Goal: Task Accomplishment & Management: Use online tool/utility

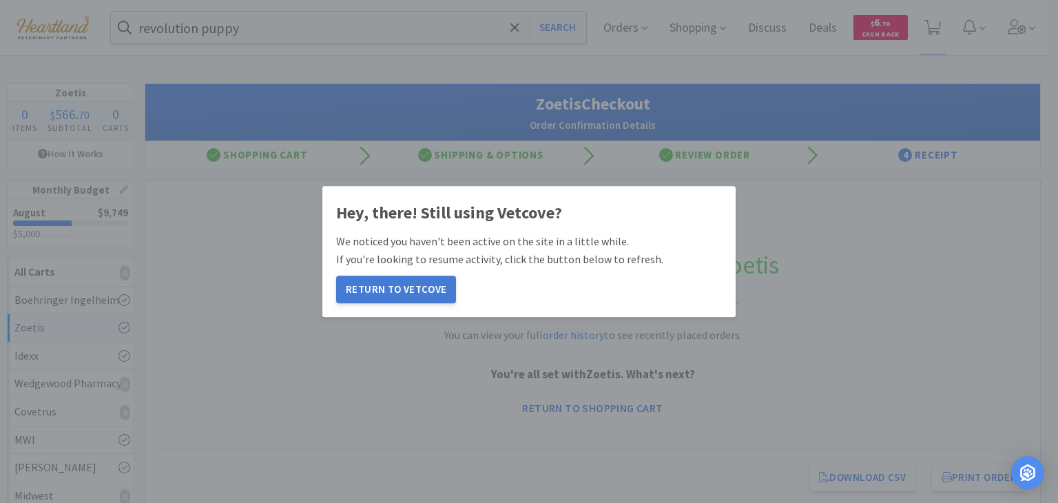
click at [436, 293] on button "Return to Vetcove" at bounding box center [396, 289] width 120 height 28
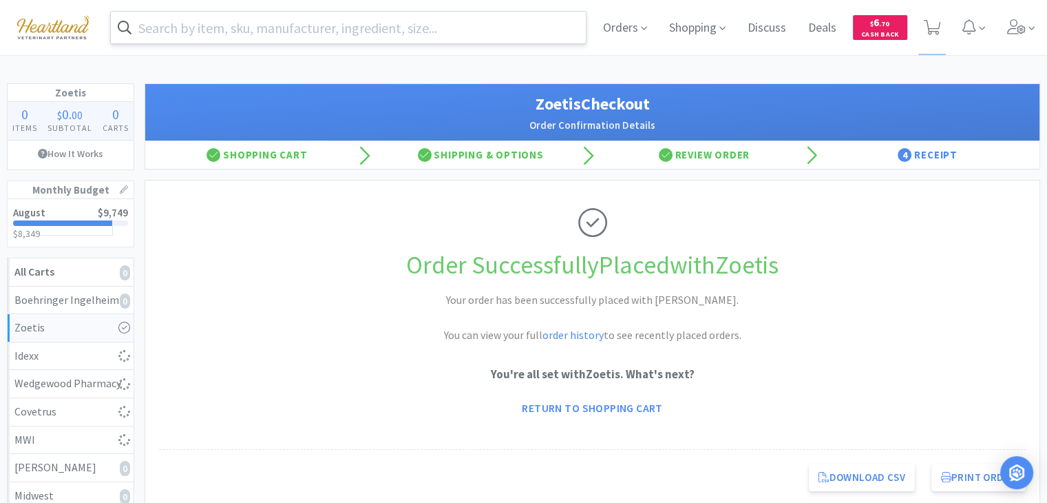
click at [394, 25] on input "text" at bounding box center [348, 28] width 475 height 32
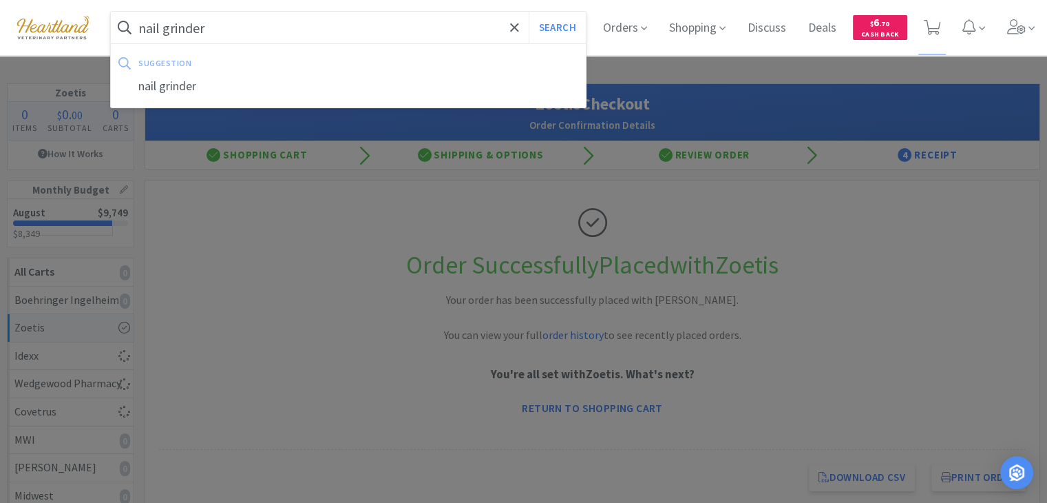
type input "nail grinder"
click at [529, 12] on button "Search" at bounding box center [557, 28] width 57 height 32
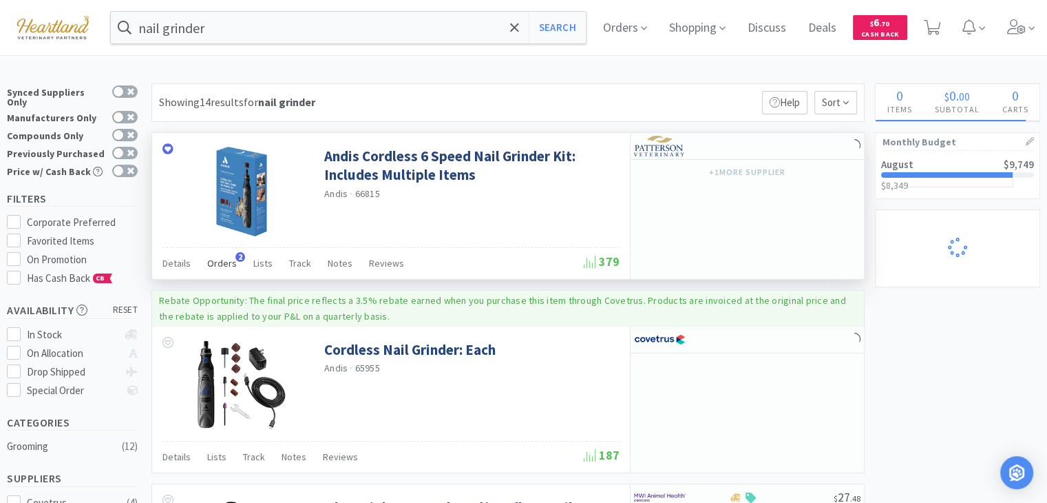
click at [219, 262] on span "Orders" at bounding box center [222, 263] width 30 height 12
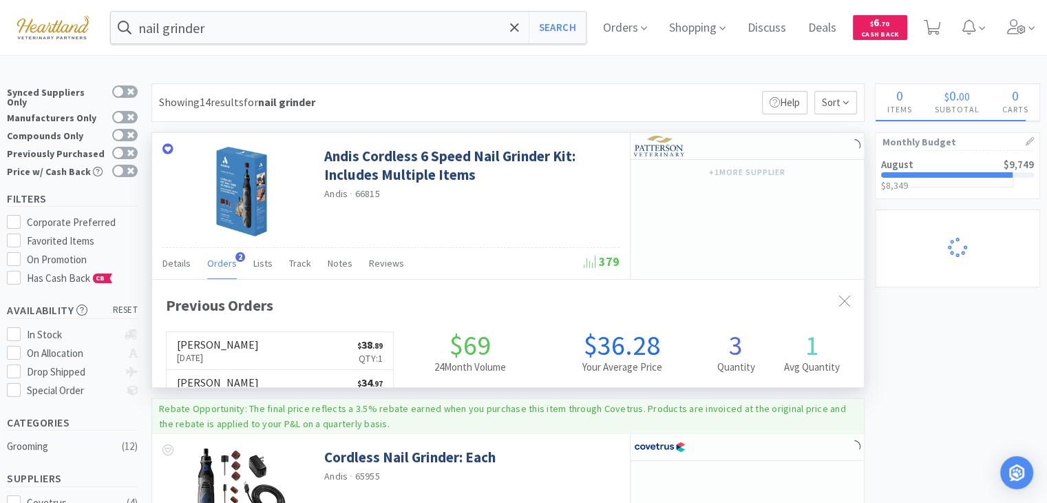
scroll to position [353, 712]
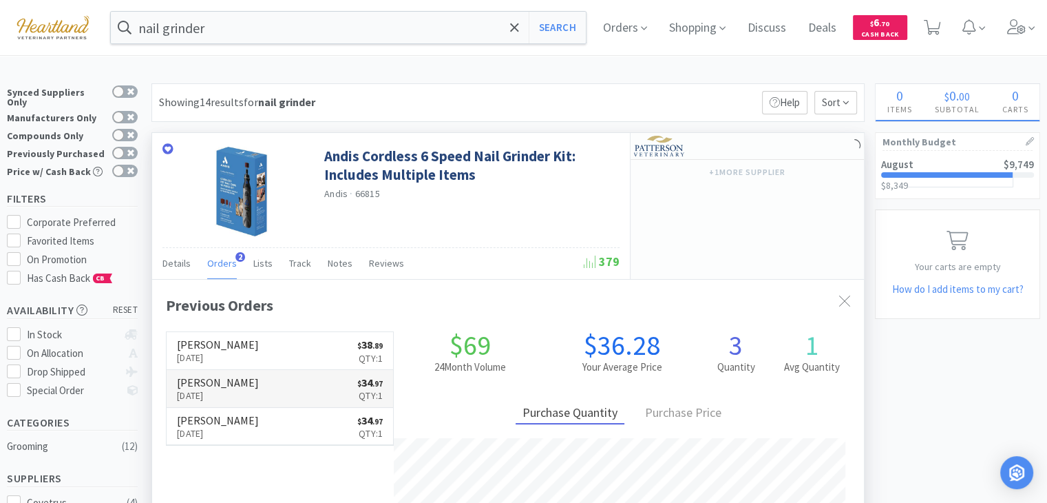
click at [339, 392] on link "[PERSON_NAME] [DATE] $ 34 . 97 Qty: 1" at bounding box center [280, 389] width 227 height 38
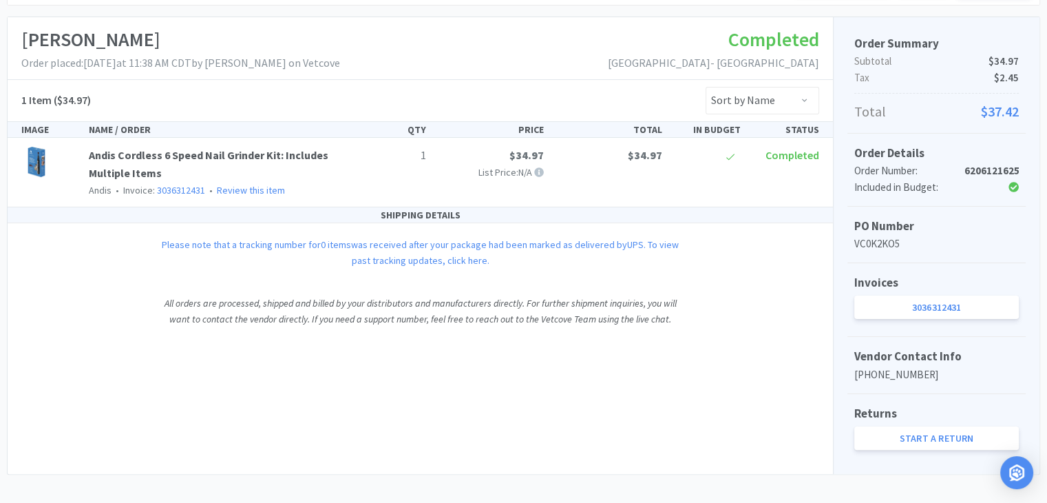
scroll to position [220, 0]
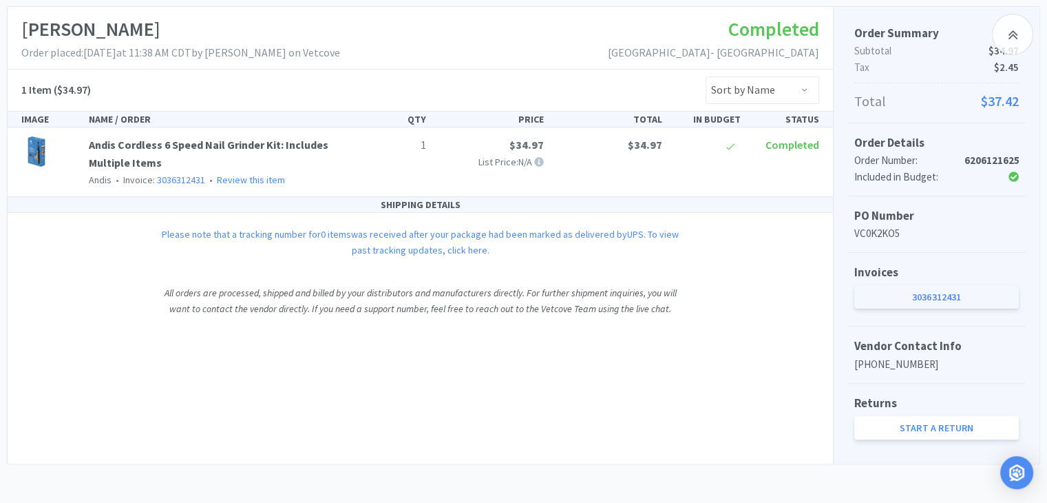
click at [962, 297] on link "3036312431" at bounding box center [936, 296] width 165 height 23
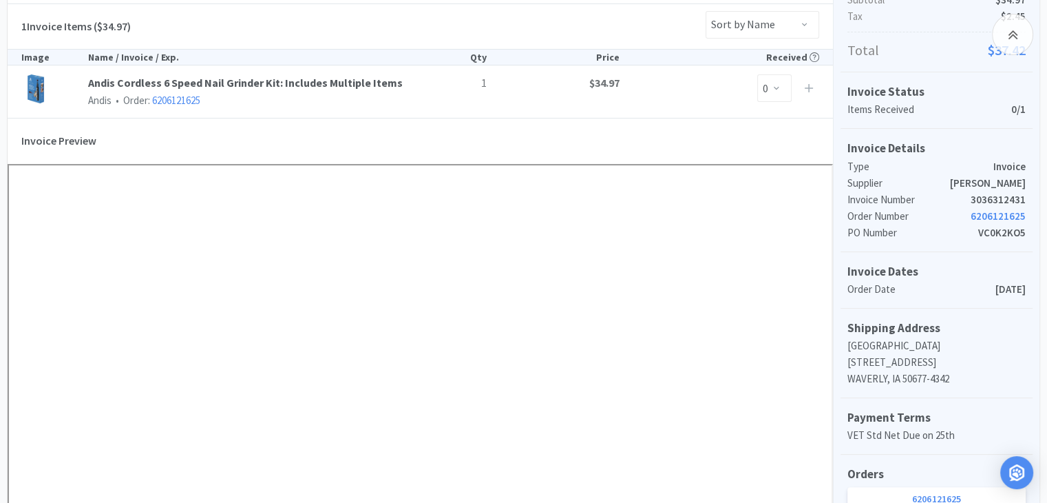
scroll to position [344, 0]
